Goal: Obtain resource: Download file/media

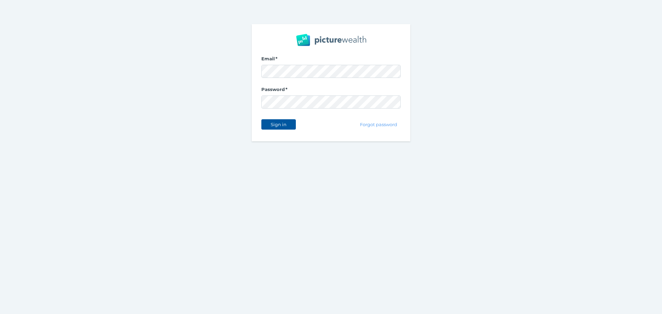
click at [275, 126] on span "Sign in" at bounding box center [278, 125] width 22 height 6
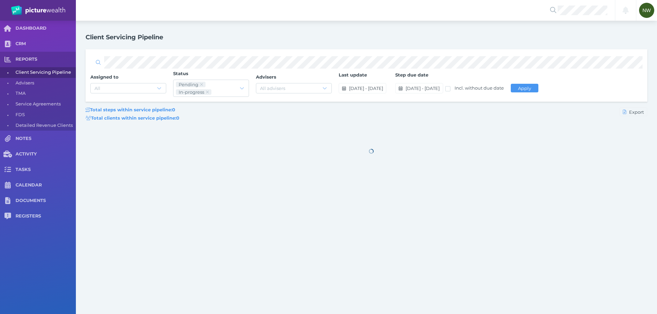
click at [229, 139] on div at bounding box center [370, 150] width 571 height 35
drag, startPoint x: 406, startPoint y: 151, endPoint x: 429, endPoint y: 161, distance: 25.0
click at [429, 161] on div at bounding box center [370, 150] width 571 height 35
click at [423, 151] on div at bounding box center [370, 150] width 571 height 35
drag, startPoint x: 422, startPoint y: 150, endPoint x: 365, endPoint y: 152, distance: 56.9
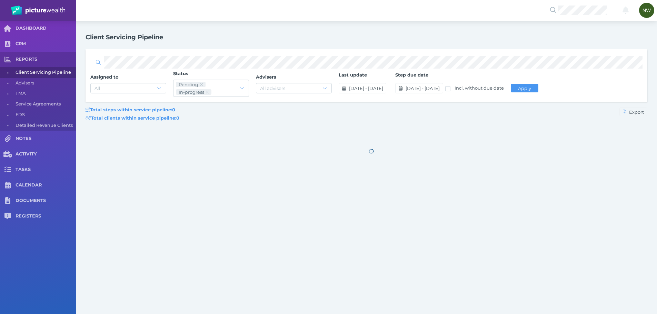
click at [365, 152] on div at bounding box center [370, 150] width 571 height 35
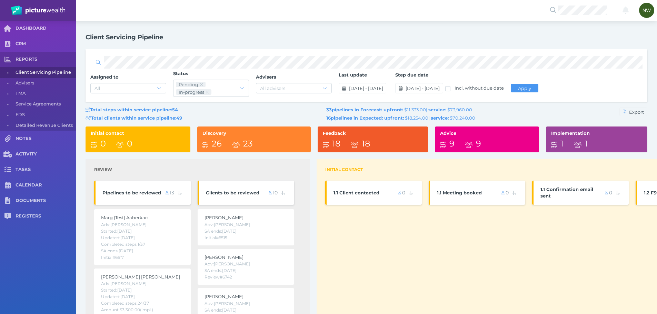
click at [365, 152] on div "Feedback 18 18" at bounding box center [372, 139] width 110 height 26
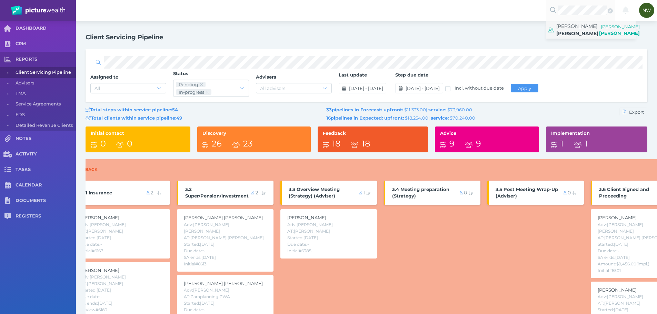
click at [591, 25] on span "[PERSON_NAME]" at bounding box center [577, 29] width 42 height 17
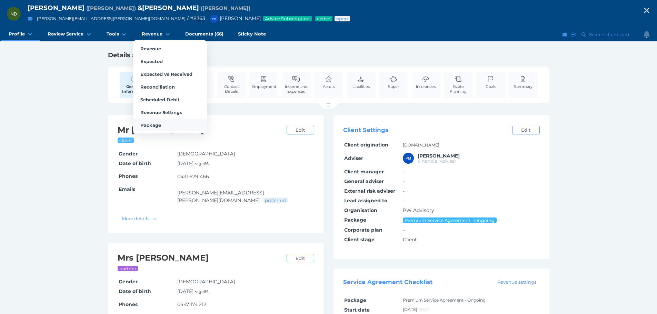
click at [150, 125] on span "Package" at bounding box center [150, 125] width 21 height 6
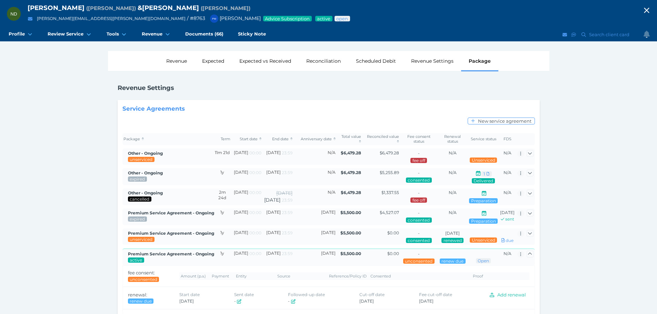
click at [32, 98] on div "ND [PERSON_NAME] ( [PERSON_NAME] ) & [PERSON_NAME] ( [PERSON_NAME] [PERSON_NAME…" at bounding box center [328, 203] width 657 height 406
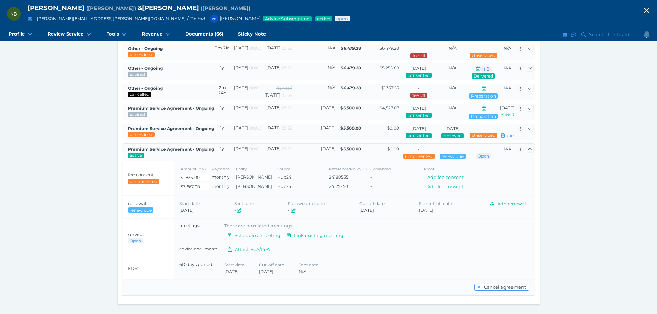
scroll to position [126, 0]
click at [362, 133] on td "$0.00" at bounding box center [381, 132] width 38 height 16
click at [362, 128] on td "$0.00" at bounding box center [381, 132] width 38 height 16
click at [142, 126] on span "Premium Service Agreement - Ongoing" at bounding box center [171, 128] width 86 height 5
click at [143, 132] on span "unserviced" at bounding box center [140, 134] width 23 height 5
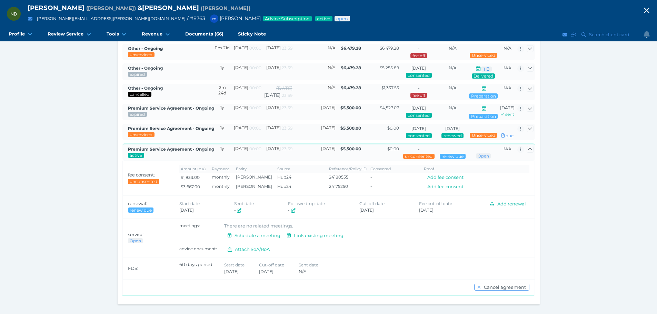
click at [187, 132] on div "unserviced" at bounding box center [172, 135] width 89 height 6
click at [362, 104] on td "$4,527.07" at bounding box center [381, 112] width 38 height 17
click at [526, 125] on button "button" at bounding box center [529, 128] width 7 height 7
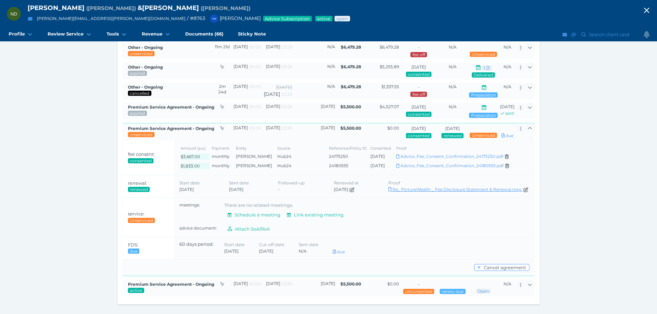
click at [458, 187] on link "Download Re_ PictureWealth _ Fee Disclosure Statement & Renewal.msg" at bounding box center [458, 189] width 141 height 5
click at [441, 187] on link "Download Re_ PictureWealth _ Fee Disclosure Statement & Renewal.msg" at bounding box center [458, 189] width 141 height 5
